Goal: Transaction & Acquisition: Download file/media

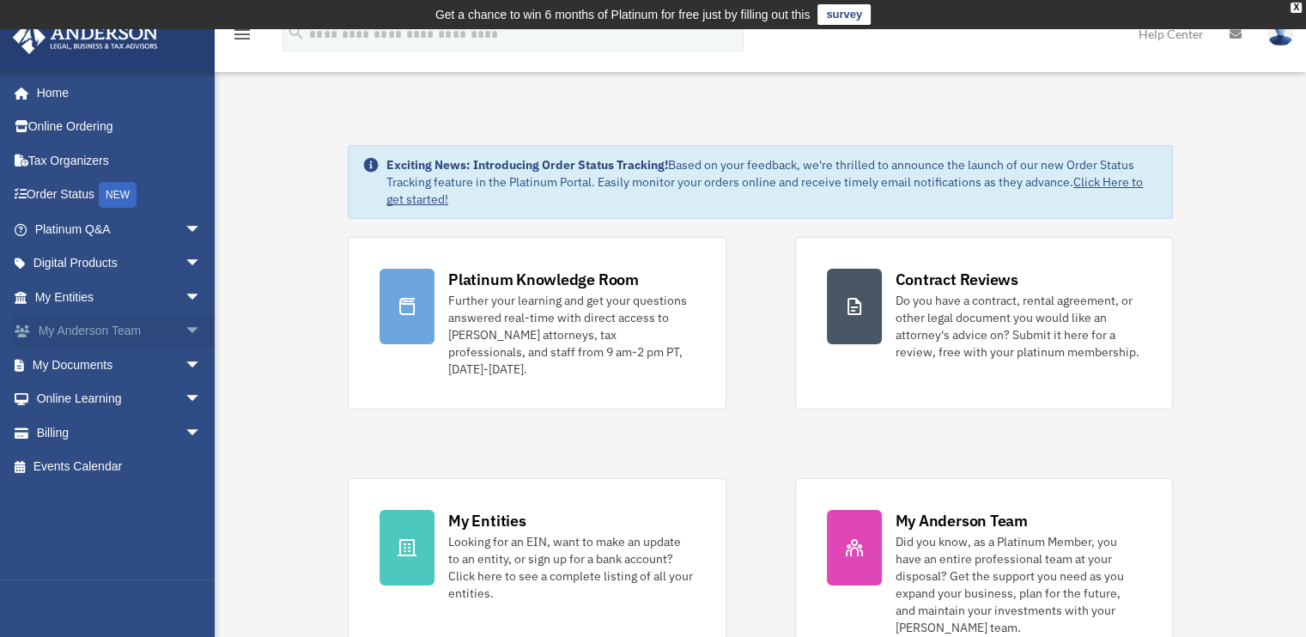
click at [64, 334] on link "My Anderson Team arrow_drop_down" at bounding box center [120, 331] width 216 height 34
click at [69, 301] on link "My Entities arrow_drop_down" at bounding box center [120, 297] width 216 height 34
click at [82, 299] on link "My Entities arrow_drop_down" at bounding box center [120, 297] width 216 height 34
click at [185, 291] on span "arrow_drop_down" at bounding box center [202, 297] width 34 height 35
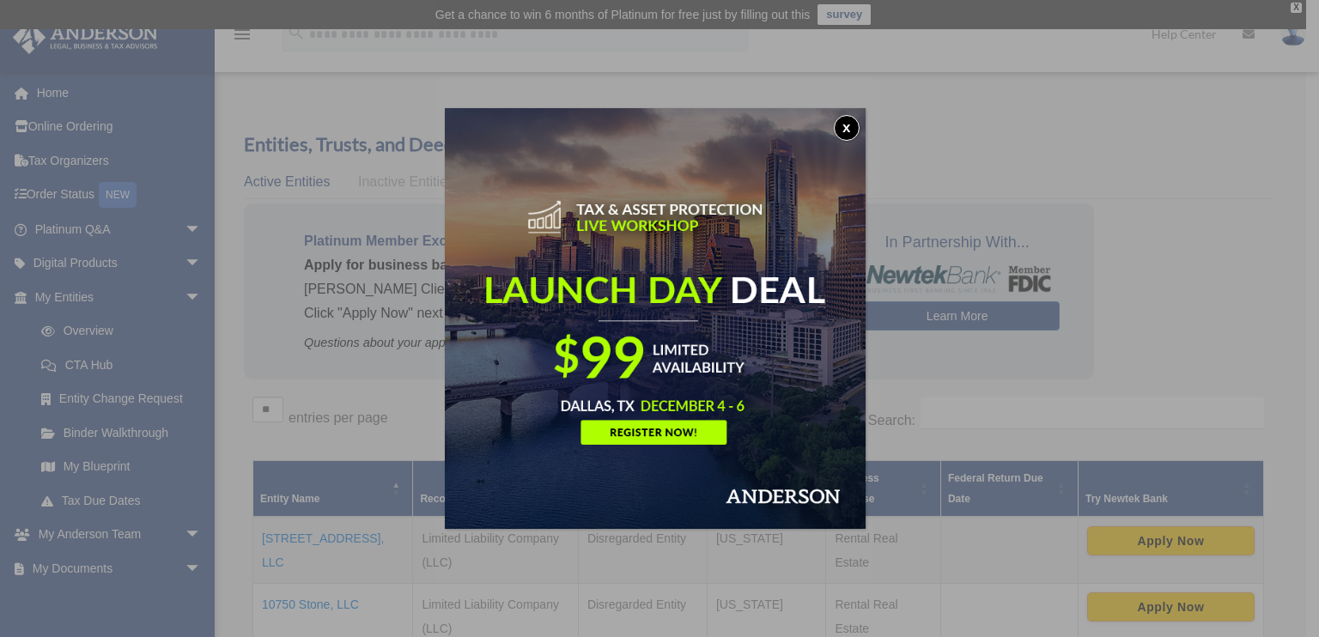
click at [849, 124] on button "x" at bounding box center [847, 128] width 26 height 26
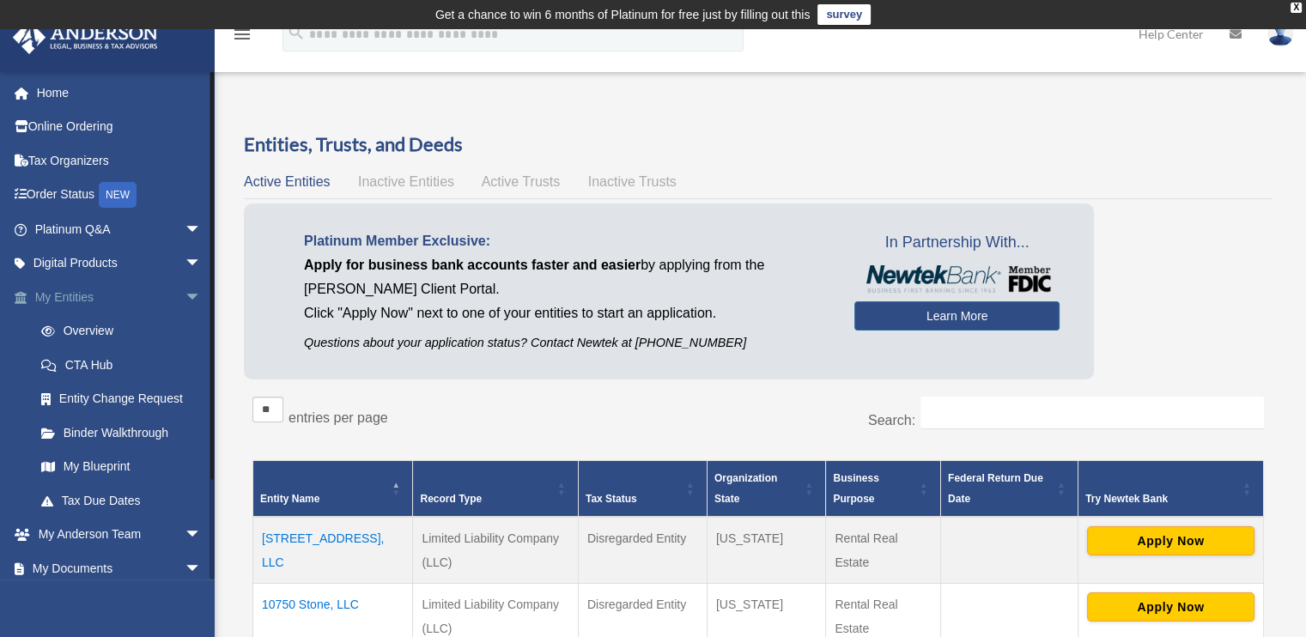
click at [185, 300] on span "arrow_drop_down" at bounding box center [202, 297] width 34 height 35
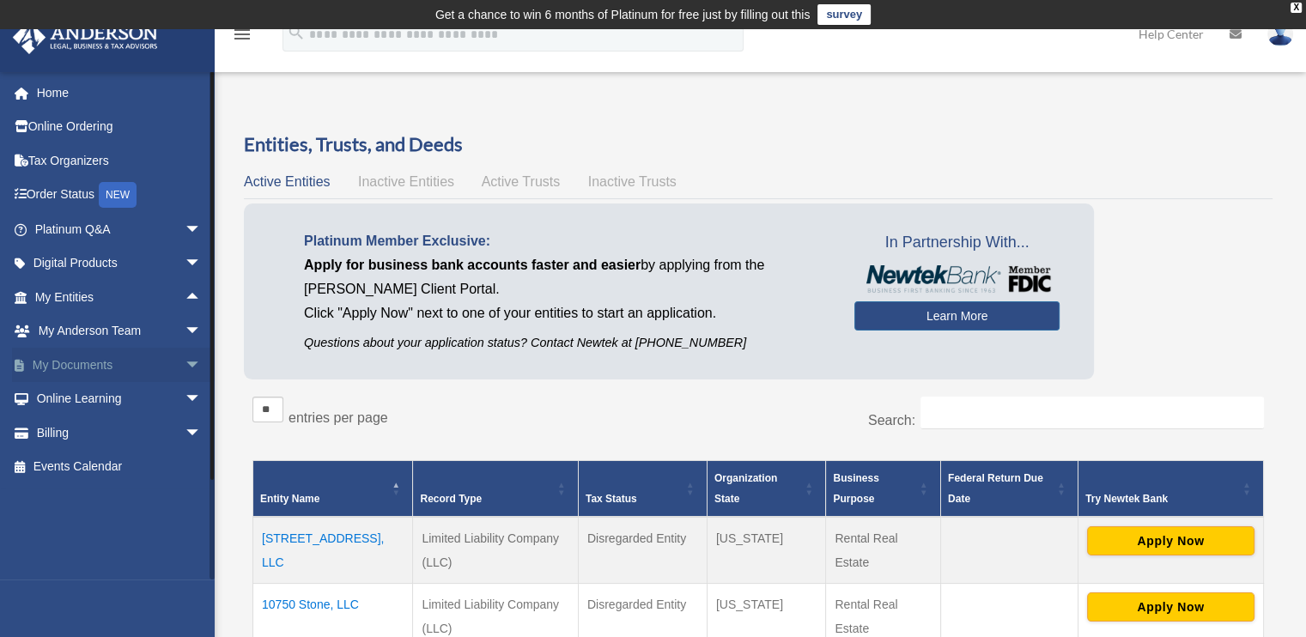
click at [91, 361] on link "My Documents arrow_drop_down" at bounding box center [120, 365] width 216 height 34
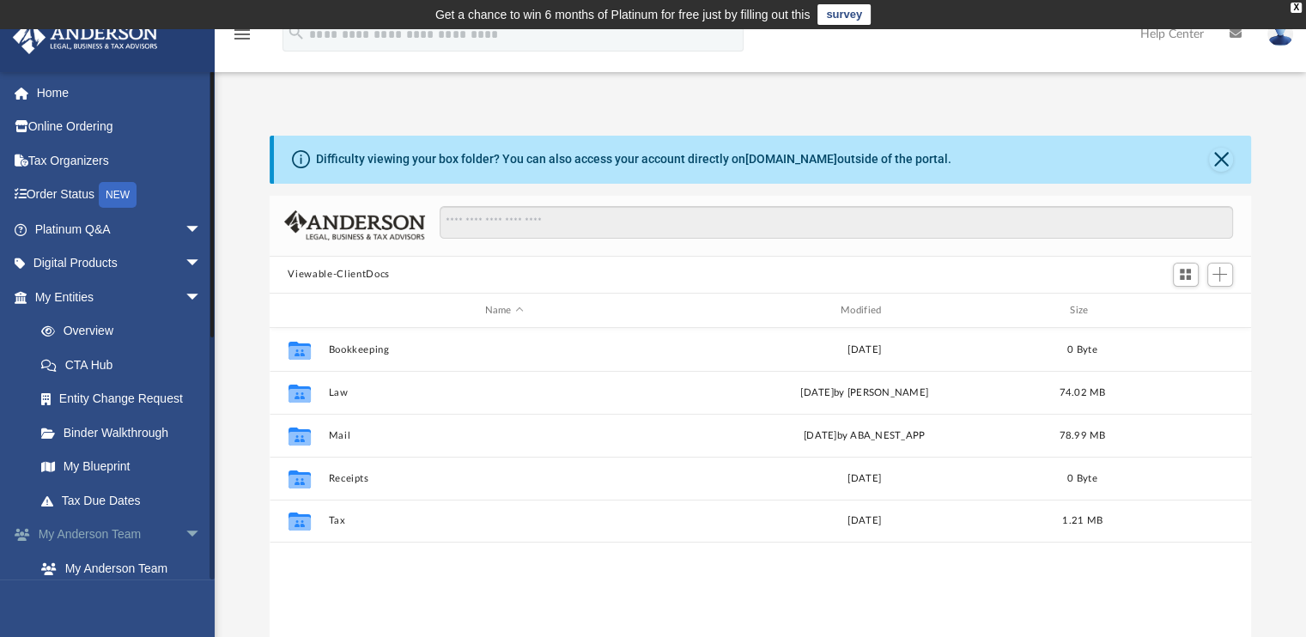
scroll to position [377, 969]
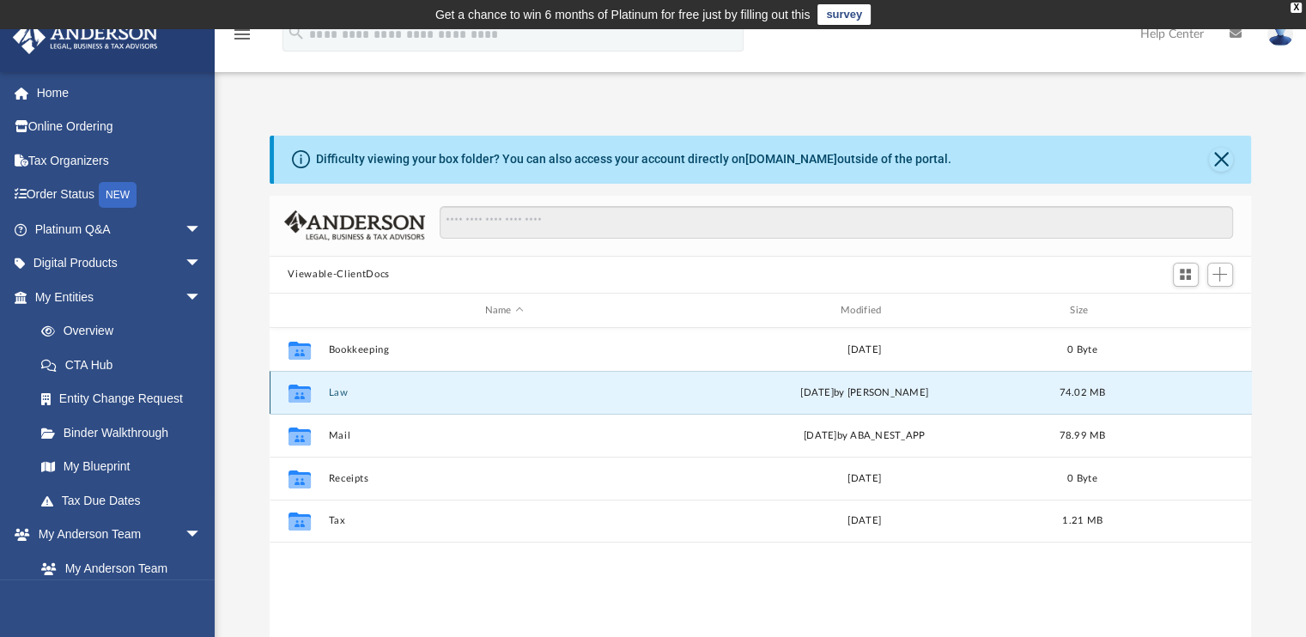
click at [341, 393] on button "Law" at bounding box center [504, 392] width 352 height 11
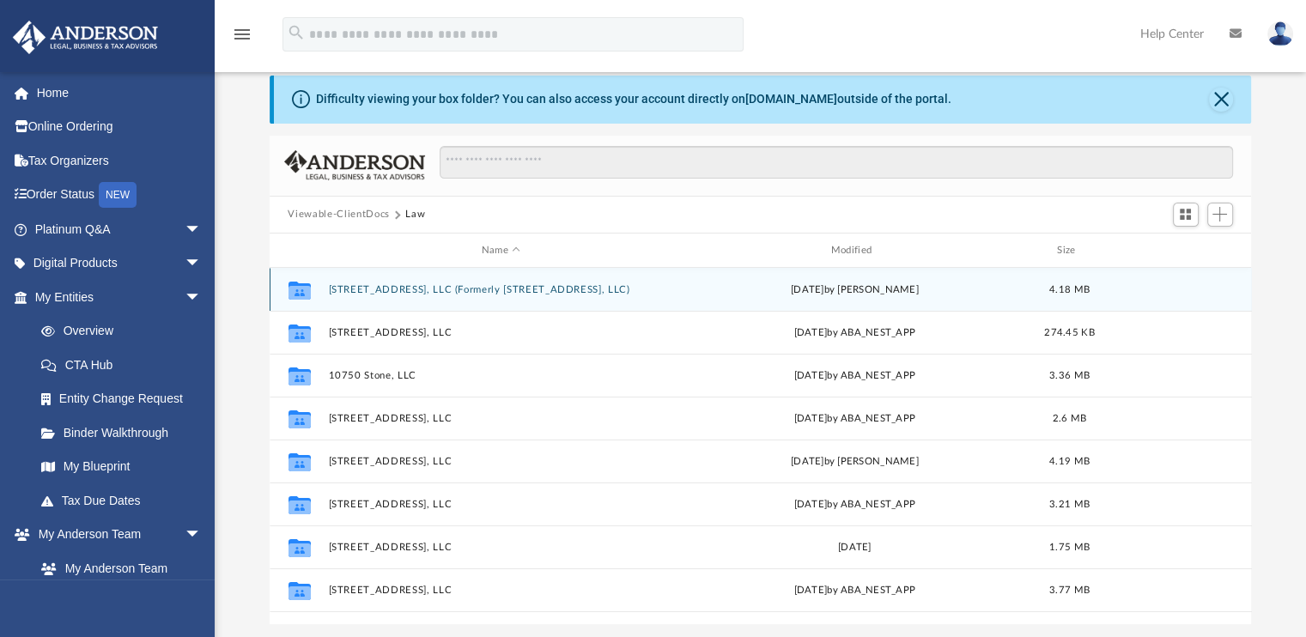
scroll to position [49, 0]
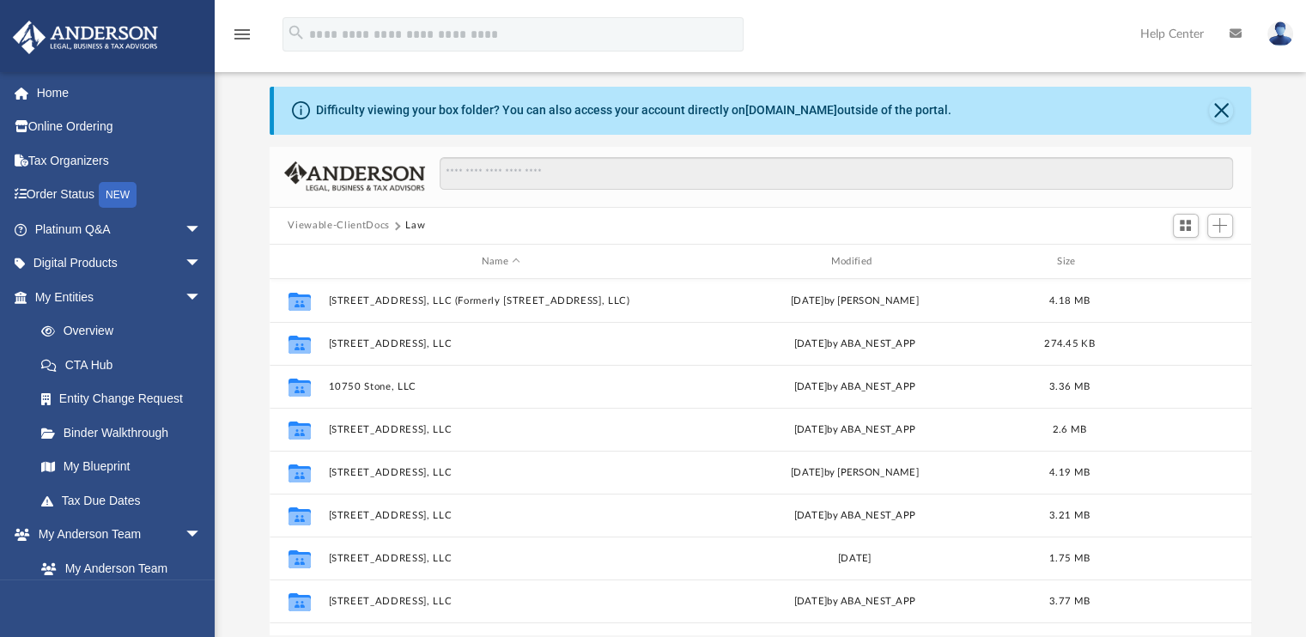
click at [846, 251] on div "Name Modified Size" at bounding box center [761, 262] width 982 height 34
click at [847, 256] on div "Modified" at bounding box center [854, 261] width 346 height 15
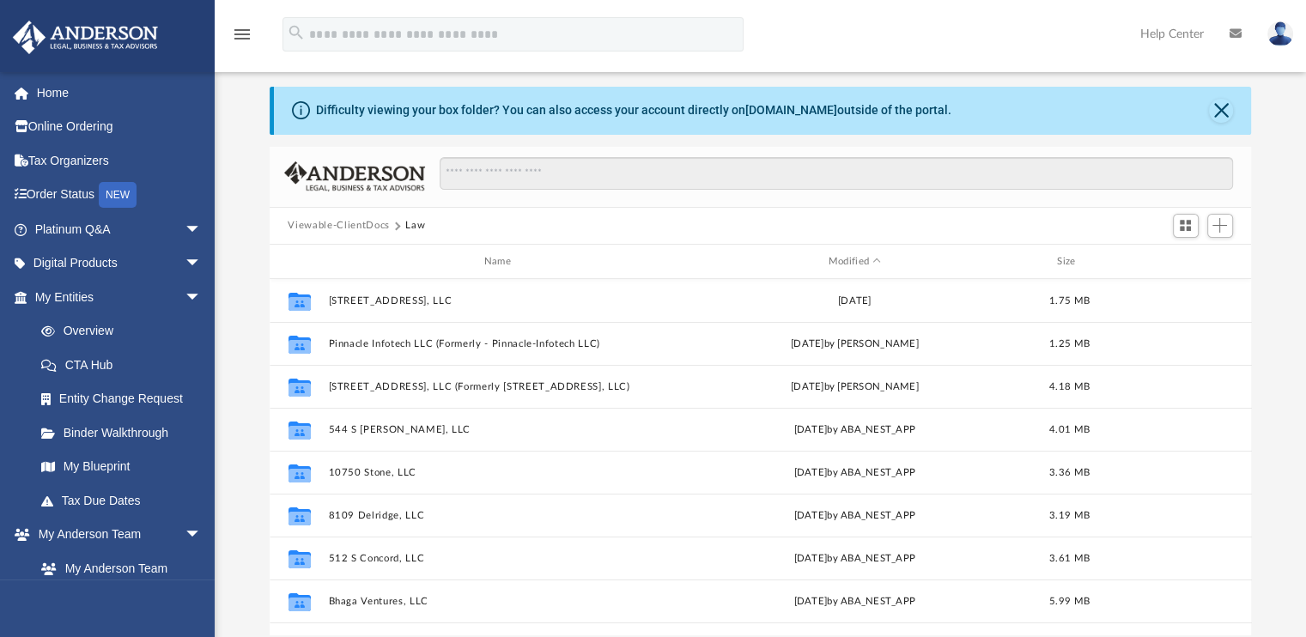
click at [859, 252] on div "Name Modified Size" at bounding box center [761, 262] width 982 height 34
click at [842, 260] on div "Modified" at bounding box center [854, 261] width 346 height 15
click at [847, 262] on div "Modified" at bounding box center [854, 261] width 346 height 15
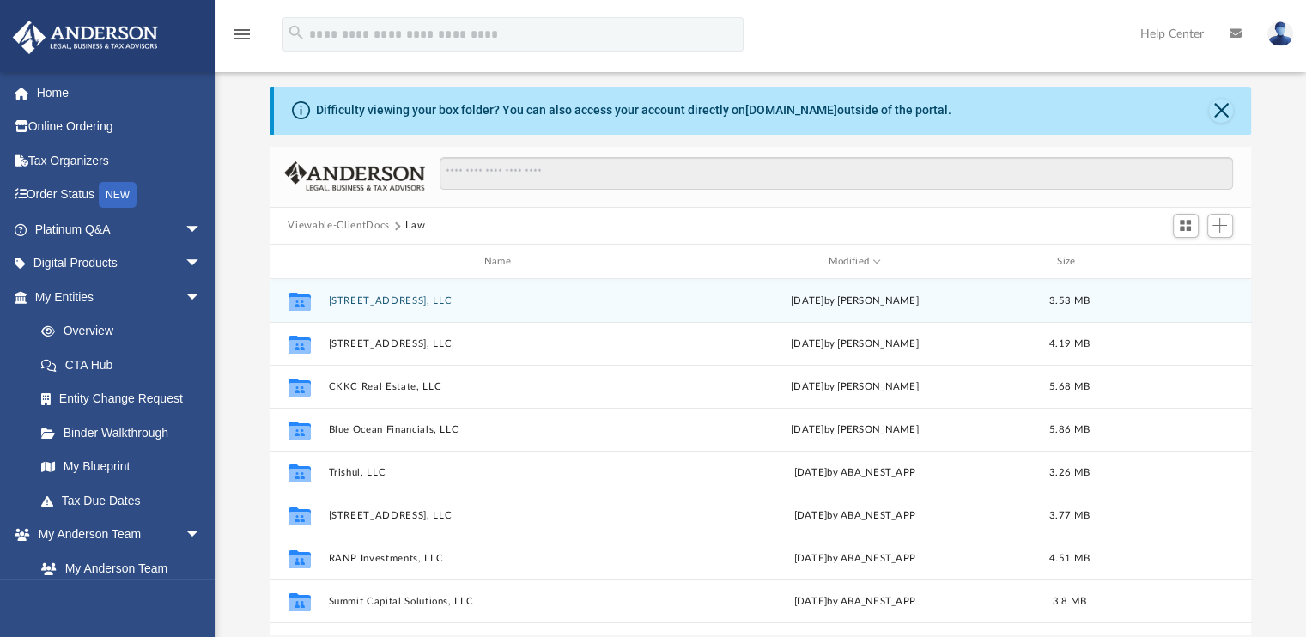
click at [367, 303] on button "[STREET_ADDRESS], LLC" at bounding box center [501, 300] width 346 height 11
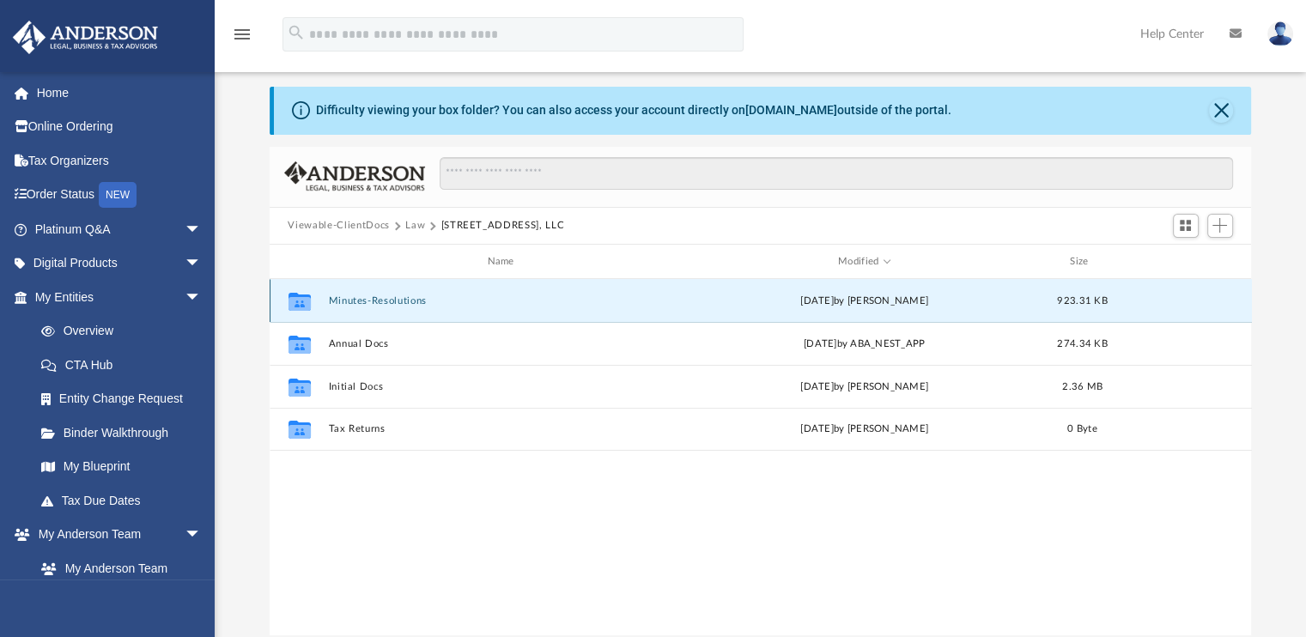
click at [395, 302] on button "Minutes-Resolutions" at bounding box center [504, 300] width 352 height 11
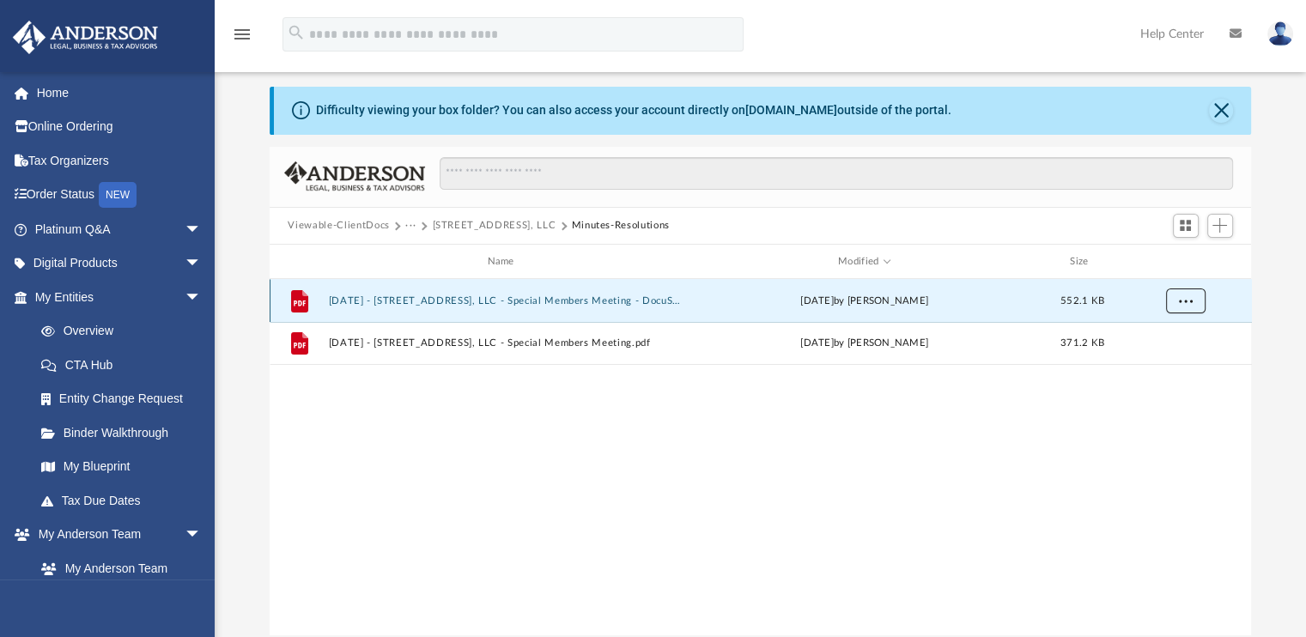
click at [1184, 306] on button "More options" at bounding box center [1184, 302] width 39 height 26
click at [1171, 362] on li "Download" at bounding box center [1170, 363] width 50 height 18
